Goal: Information Seeking & Learning: Learn about a topic

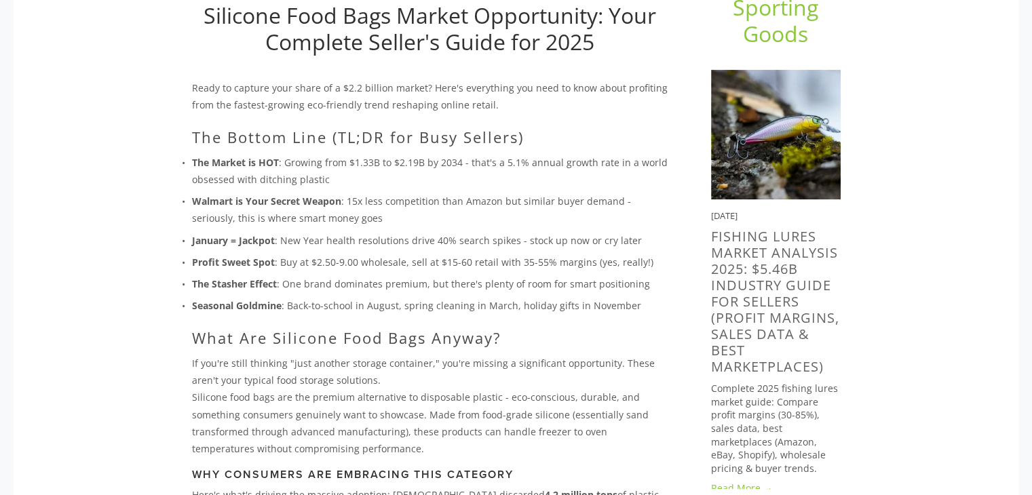
scroll to position [204, 0]
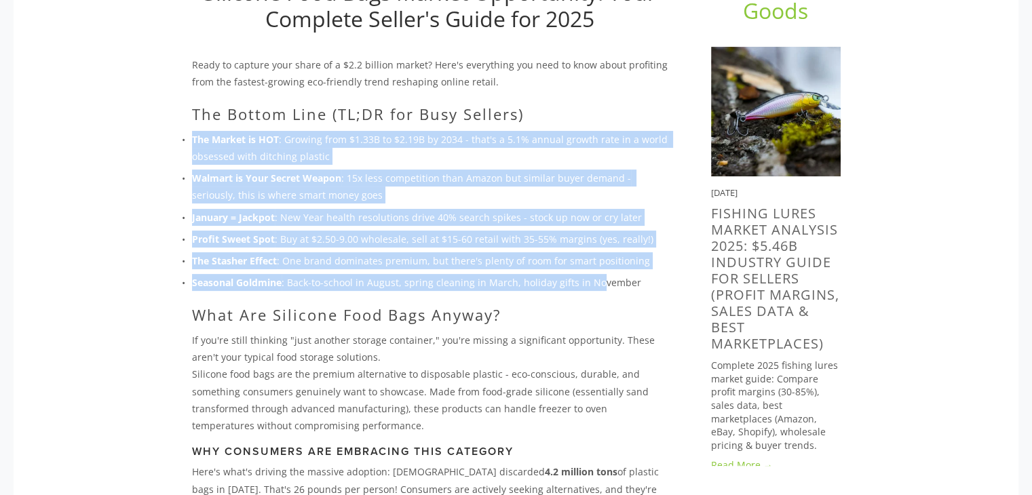
drag, startPoint x: 176, startPoint y: 136, endPoint x: 594, endPoint y: 278, distance: 441.4
click at [594, 278] on ul "The Market is HOT : Growing from $1.33B to $2.19B by 2034 - that's a 5.1% annua…" at bounding box center [430, 211] width 476 height 161
click at [282, 192] on p "Walmart is Your Secret Weapon : 15x less competition than Amazon but similar bu…" at bounding box center [430, 187] width 476 height 34
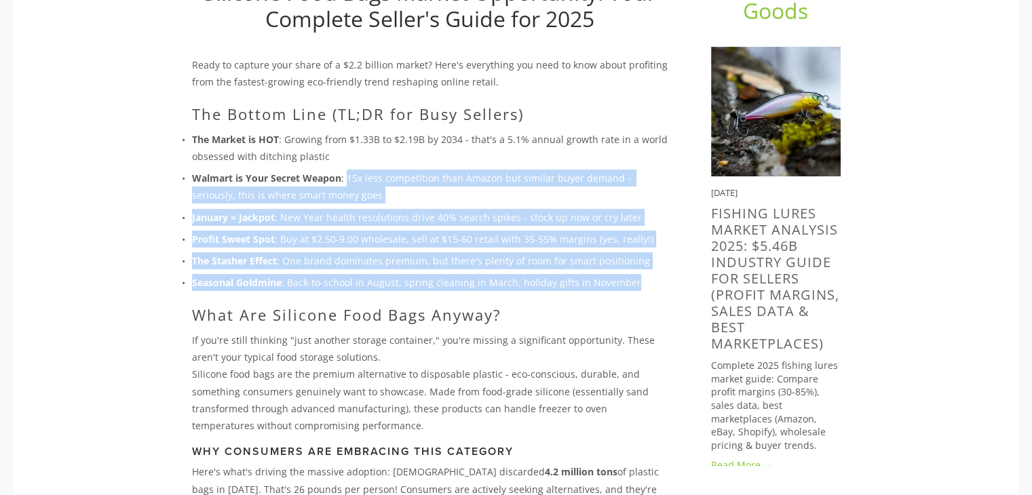
drag, startPoint x: 347, startPoint y: 172, endPoint x: 630, endPoint y: 290, distance: 306.3
click at [630, 290] on ul "The Market is HOT : Growing from $1.33B to $2.19B by 2034 - that's a 5.1% annua…" at bounding box center [430, 211] width 476 height 161
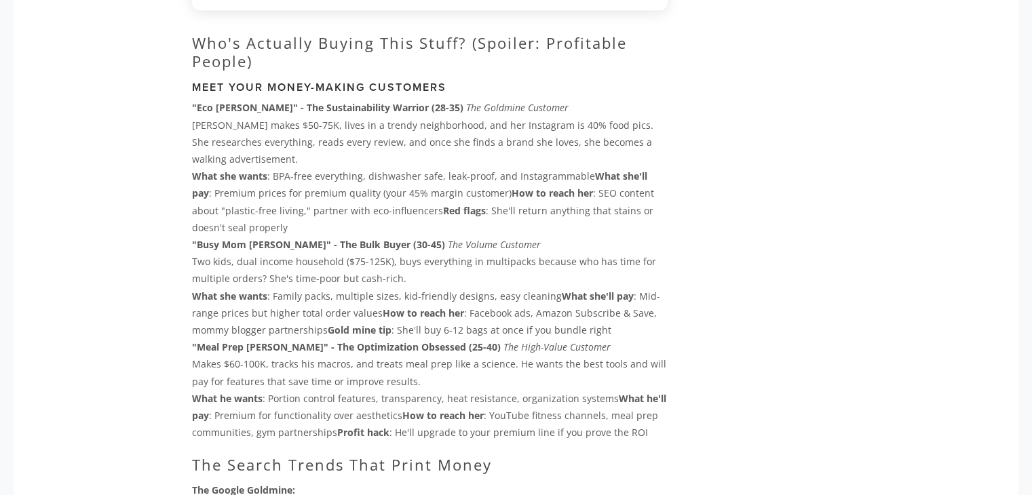
scroll to position [2918, 0]
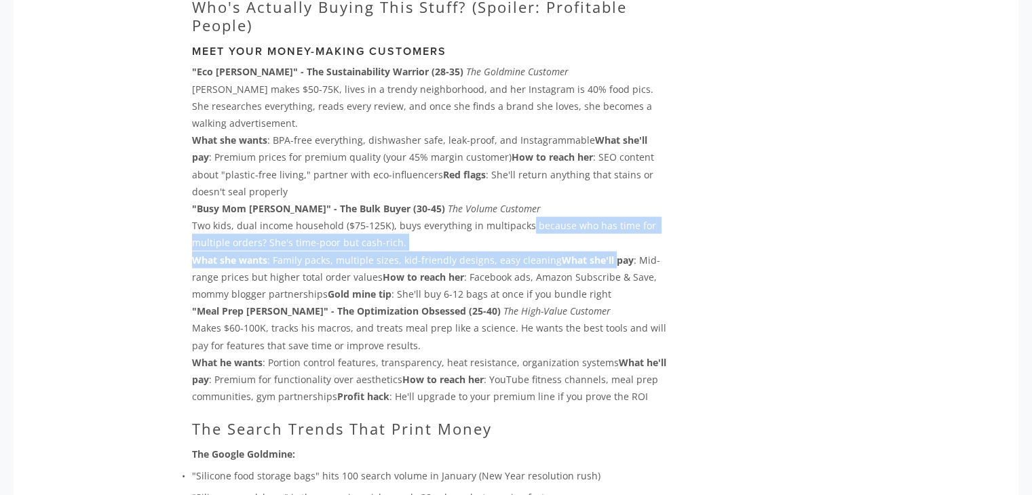
drag, startPoint x: 525, startPoint y: 252, endPoint x: 607, endPoint y: 280, distance: 87.3
click at [607, 280] on div "Who's Actually Buying This Stuff? (Spoiler: Profitable People) Meet Your Money-…" at bounding box center [430, 461] width 476 height 926
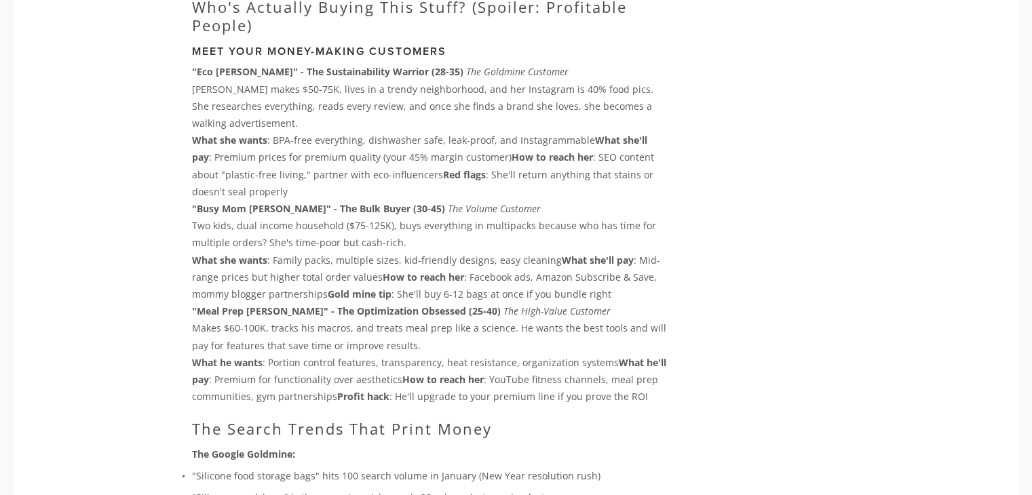
click at [744, 274] on main "[PERSON_NAME] [DATE] Silicone Food Bags Market Opportunity: Your Complete Selle…" at bounding box center [516, 187] width 692 height 5991
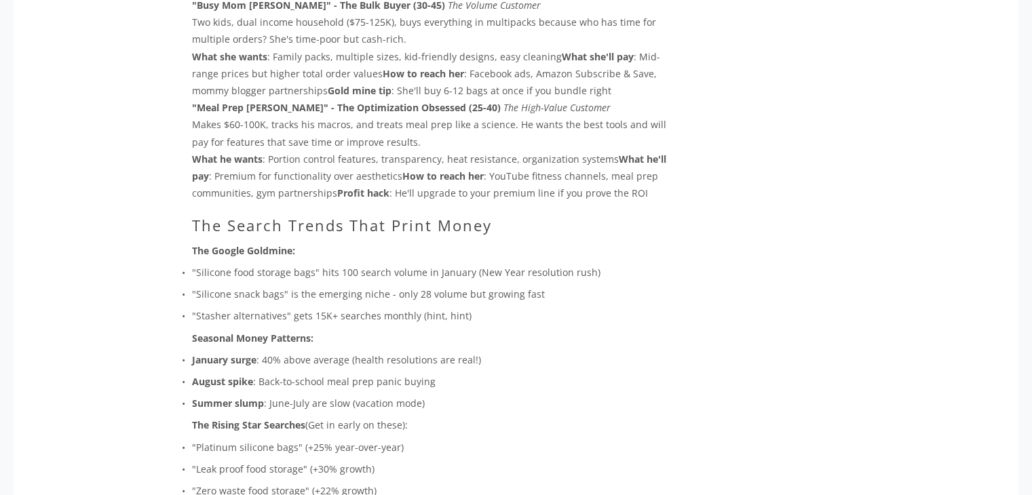
scroll to position [3325, 0]
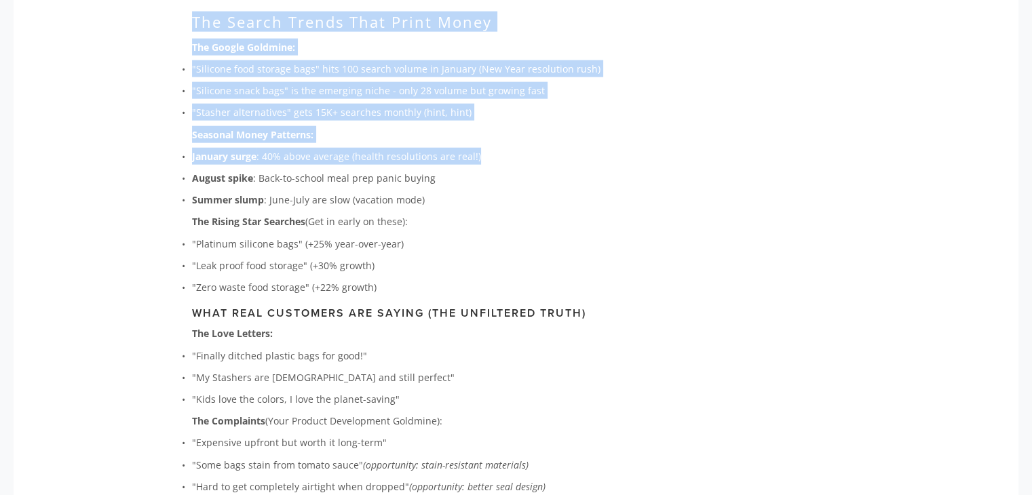
drag, startPoint x: 191, startPoint y: 43, endPoint x: 535, endPoint y: 183, distance: 371.4
click at [535, 183] on div "Who's Actually Buying This Stuff? (Spoiler: Profitable People) Meet Your Money-…" at bounding box center [430, 54] width 476 height 926
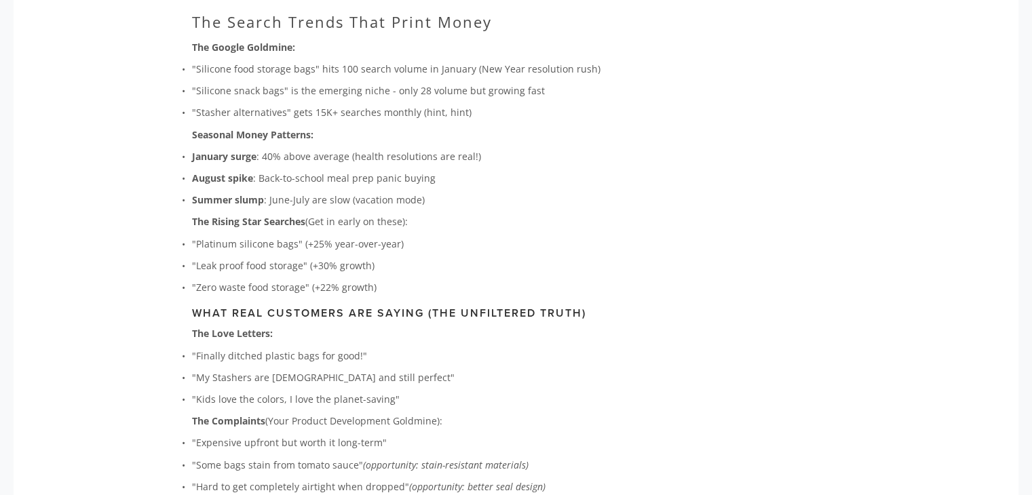
click at [530, 230] on p "The Rising Star Searches (Get in early on these):" at bounding box center [430, 221] width 476 height 17
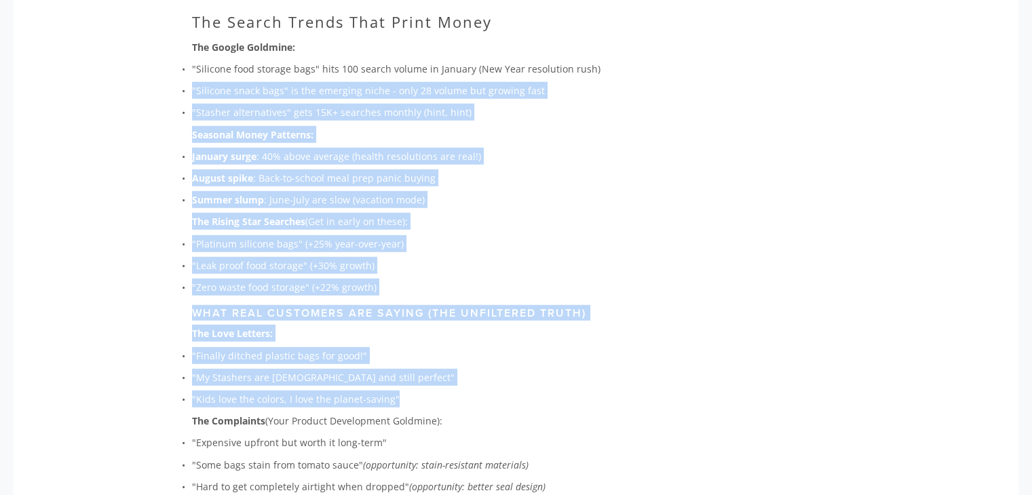
drag, startPoint x: 193, startPoint y: 115, endPoint x: 550, endPoint y: 423, distance: 472.0
click at [550, 423] on div "Who's Actually Buying This Stuff? (Spoiler: Profitable People) Meet Your Money-…" at bounding box center [430, 54] width 476 height 926
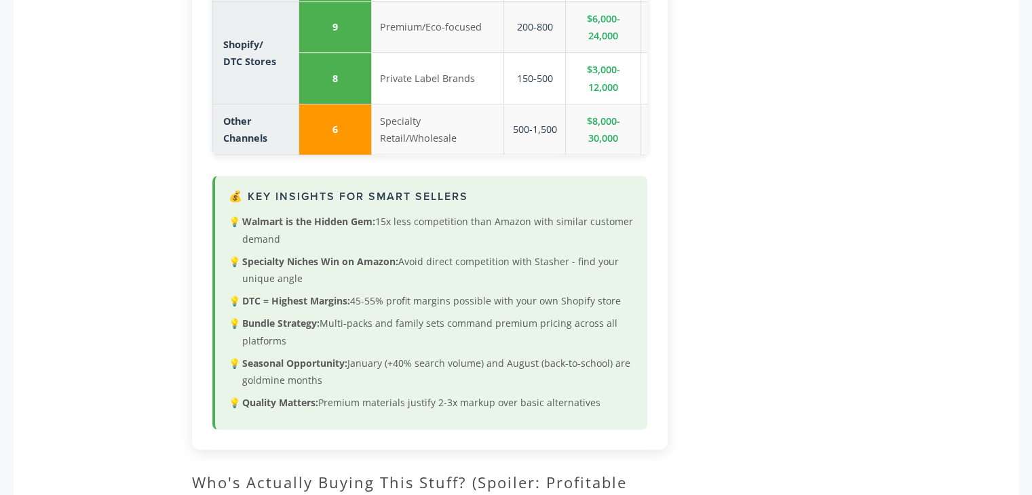
scroll to position [2104, 0]
